Goal: Register for event/course

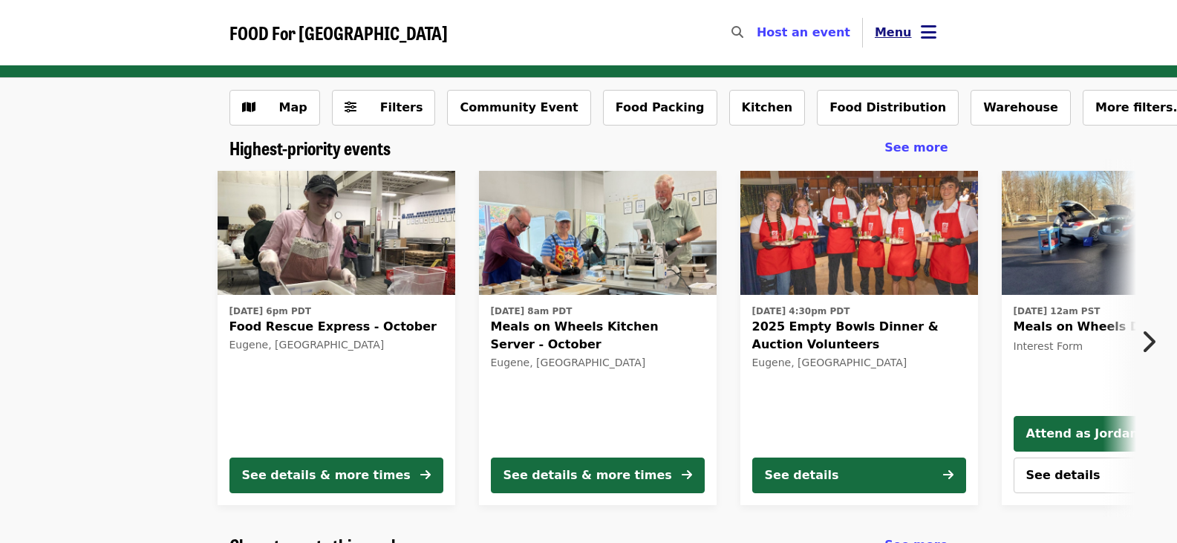
click at [909, 35] on span "Menu" at bounding box center [893, 32] width 37 height 14
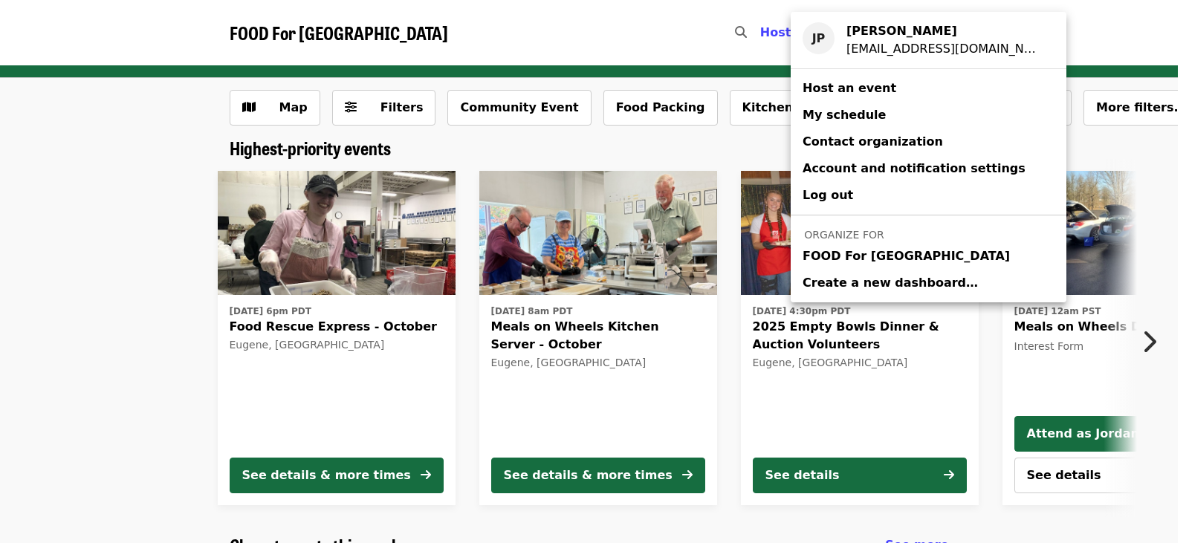
click at [916, 247] on span "FOOD For [GEOGRAPHIC_DATA]" at bounding box center [905, 256] width 207 height 18
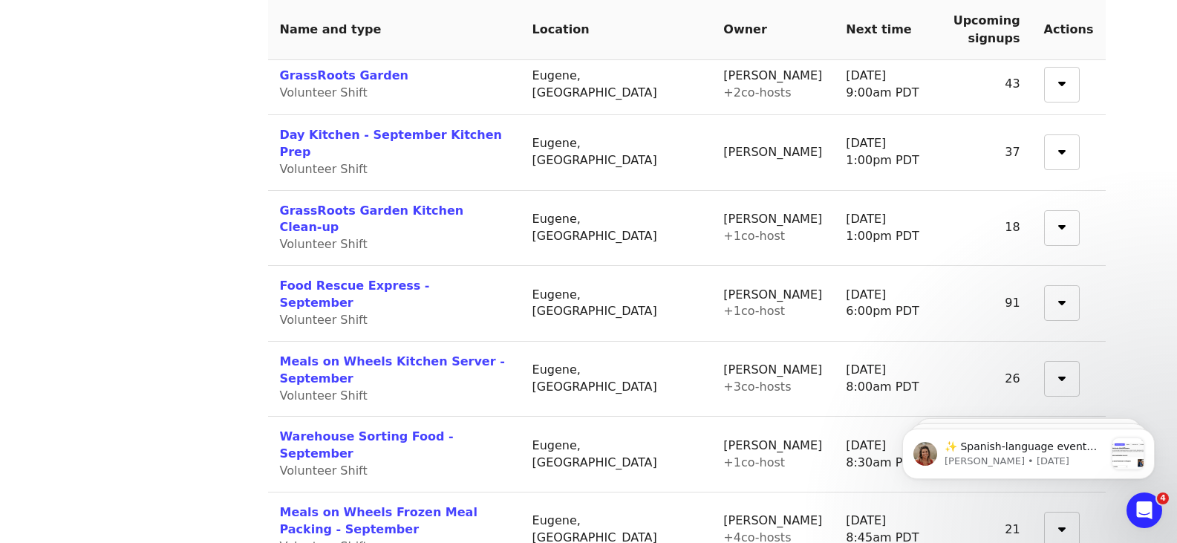
scroll to position [669, 0]
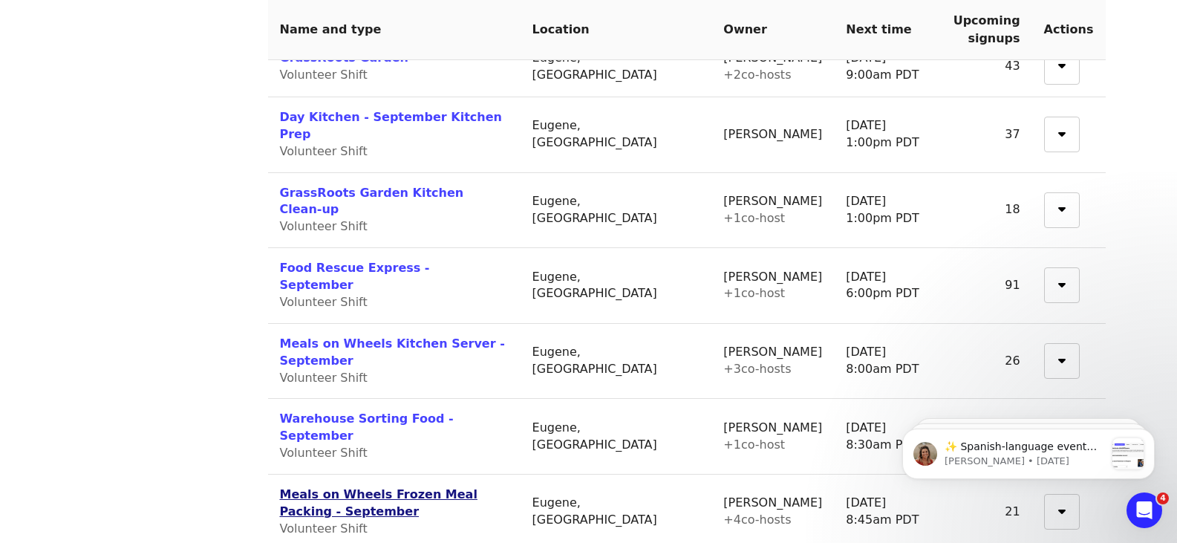
click at [476, 487] on link "Meals on Wheels Frozen Meal Packing - September" at bounding box center [379, 502] width 198 height 31
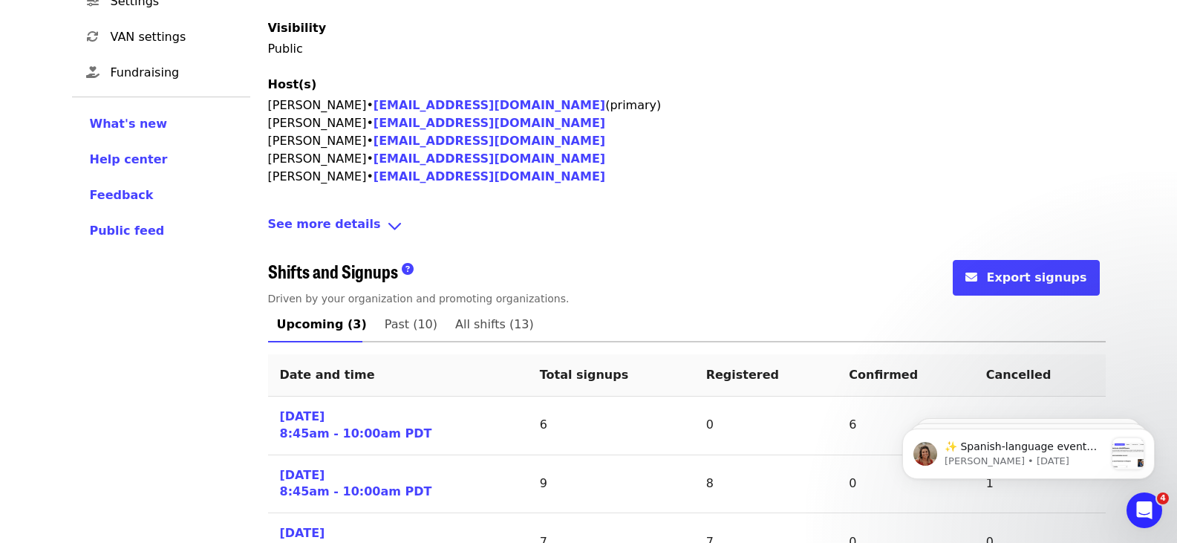
scroll to position [446, 0]
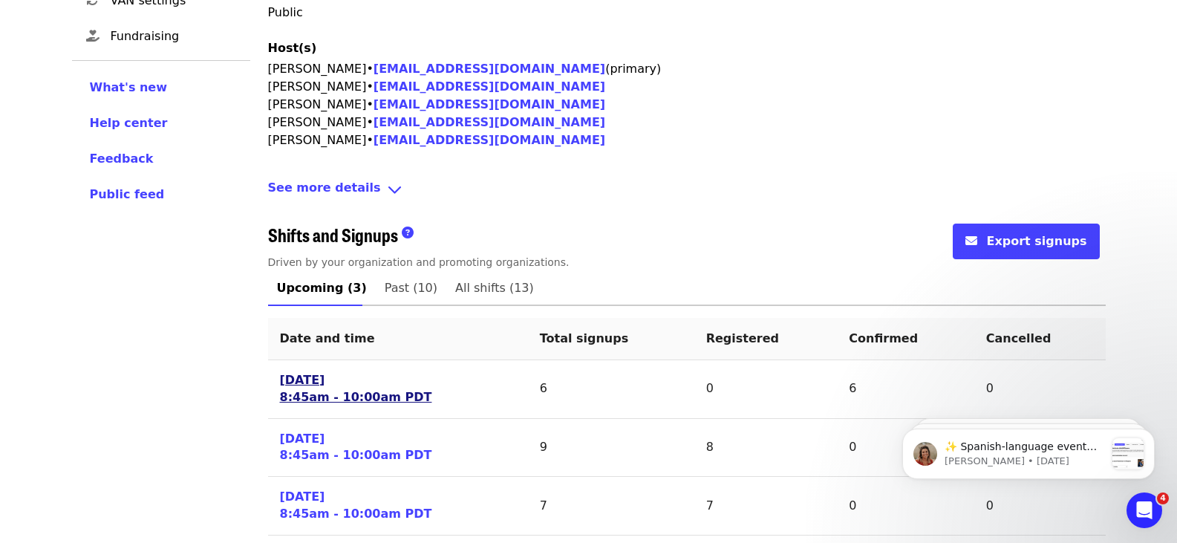
click at [370, 399] on link "[DATE] 8:45am - 10:00am PDT" at bounding box center [356, 389] width 152 height 34
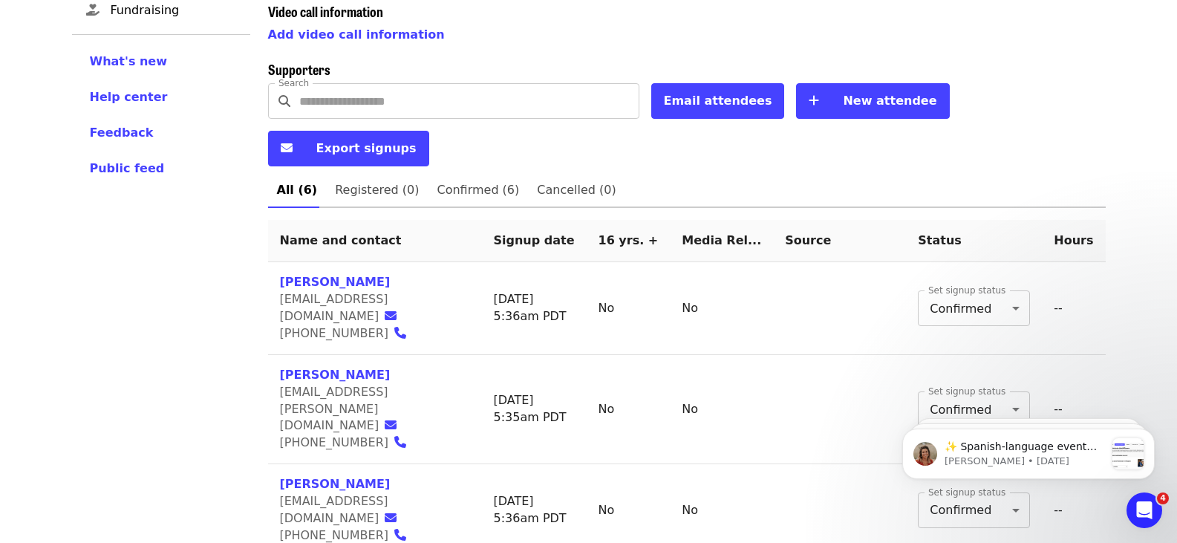
scroll to position [623, 0]
